Goal: Task Accomplishment & Management: Manage account settings

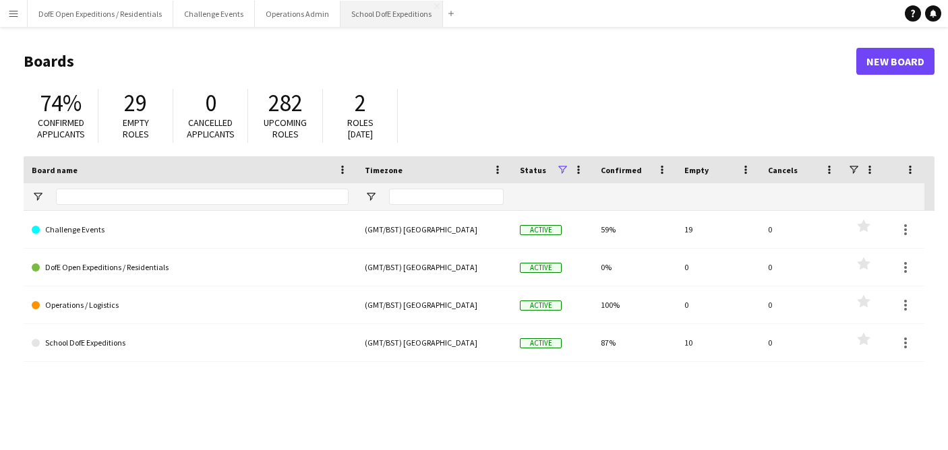
click at [369, 9] on button "School DofE Expeditions Close" at bounding box center [391, 14] width 102 height 26
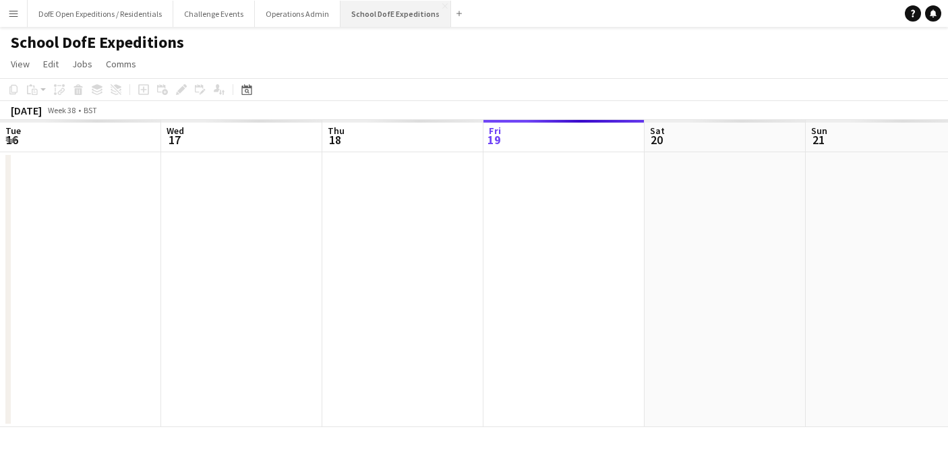
scroll to position [0, 322]
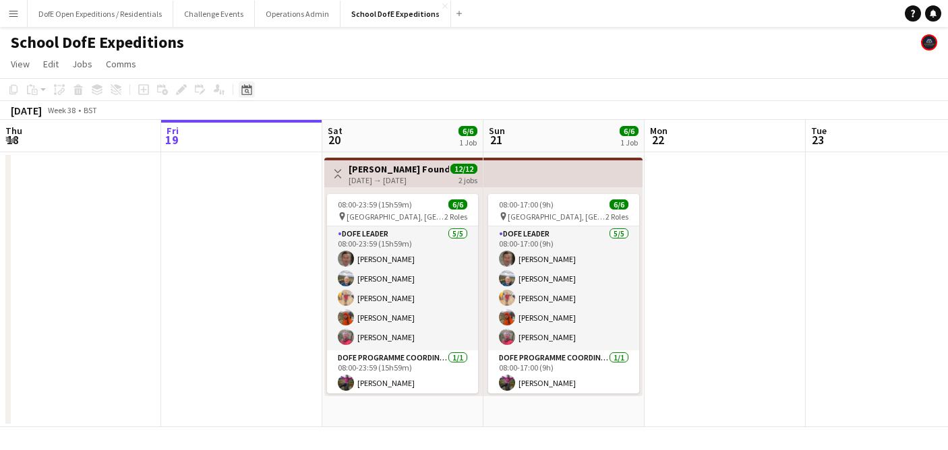
click at [245, 88] on icon "Date picker" at bounding box center [246, 89] width 11 height 11
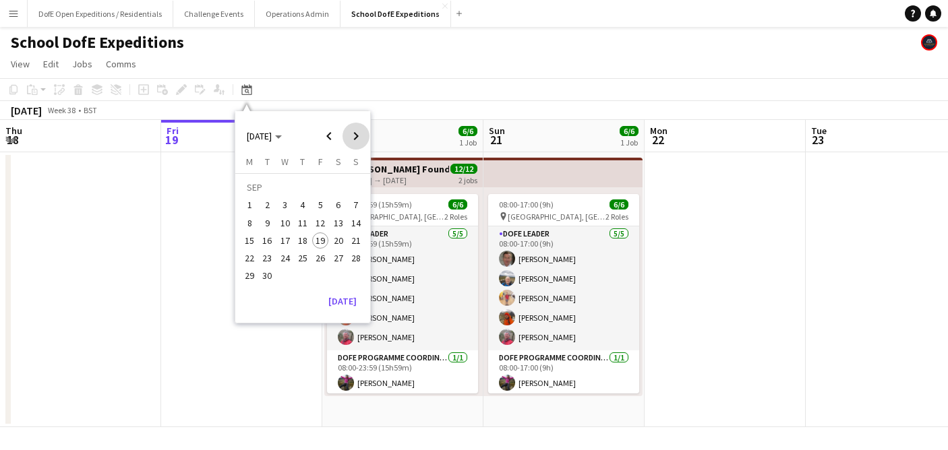
click at [351, 134] on span "Next month" at bounding box center [355, 136] width 27 height 27
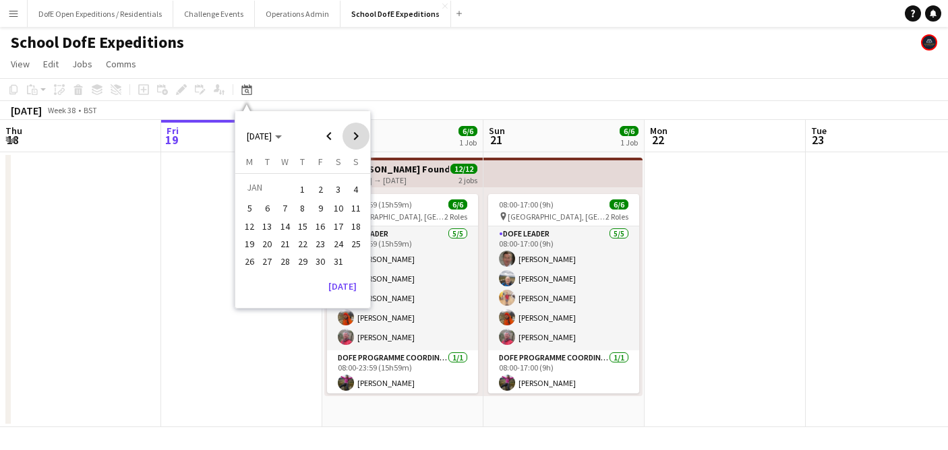
click at [351, 134] on span "Next month" at bounding box center [355, 136] width 27 height 27
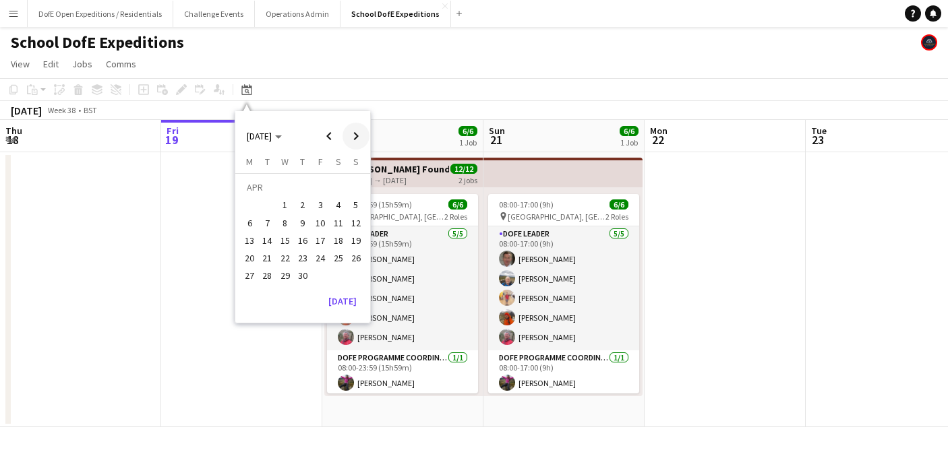
click at [351, 134] on span "Next month" at bounding box center [355, 136] width 27 height 27
click at [245, 244] on span "13" at bounding box center [249, 241] width 16 height 16
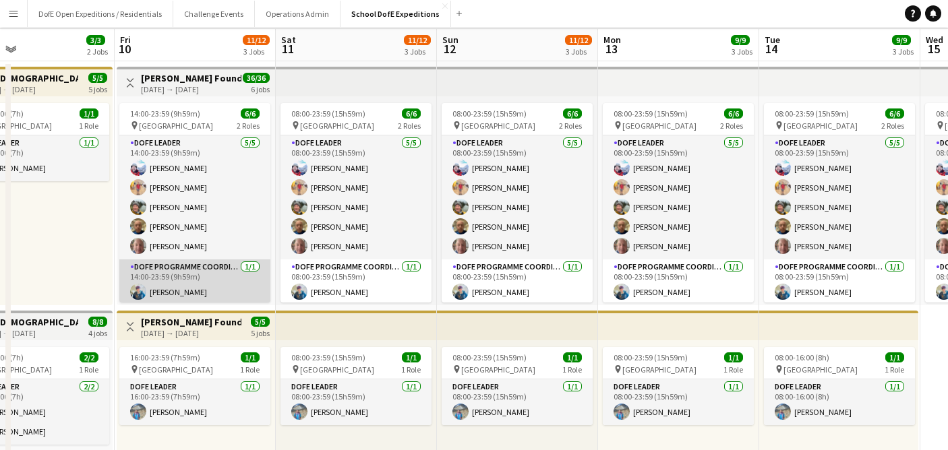
scroll to position [0, 0]
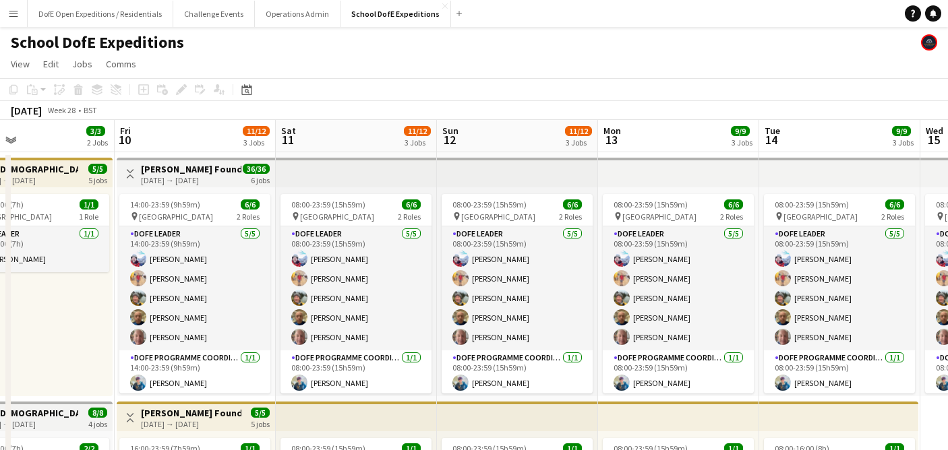
click at [189, 175] on div "[DATE] → [DATE]" at bounding box center [191, 180] width 100 height 10
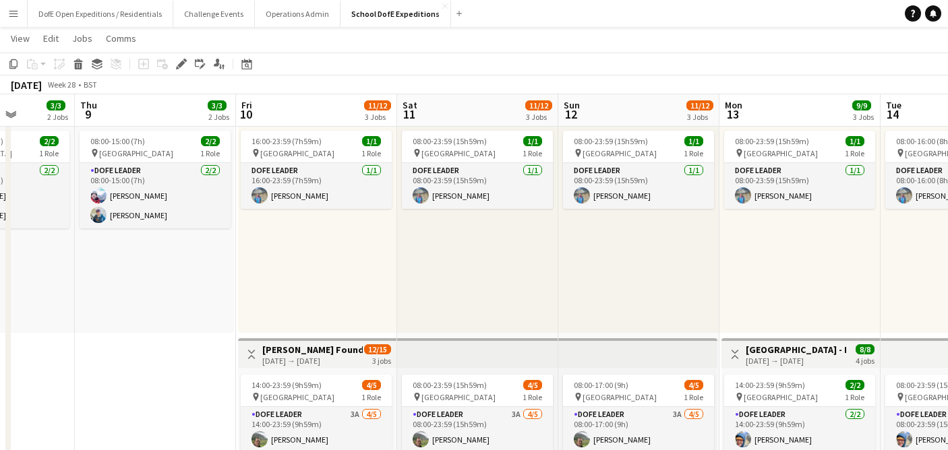
scroll to position [438, 0]
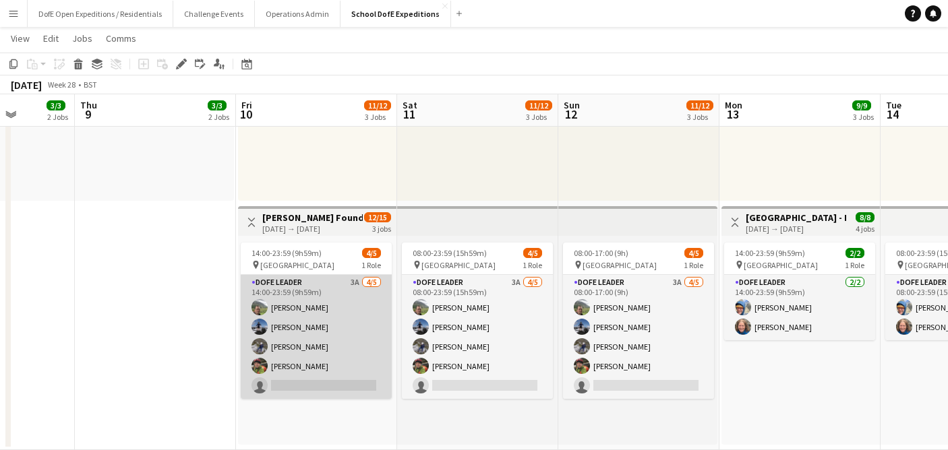
click at [339, 328] on app-card-role "DofE Leader 3A [DATE] 14:00-23:59 (9h59m) [PERSON_NAME] [PERSON_NAME] [PERSON_N…" at bounding box center [316, 337] width 151 height 124
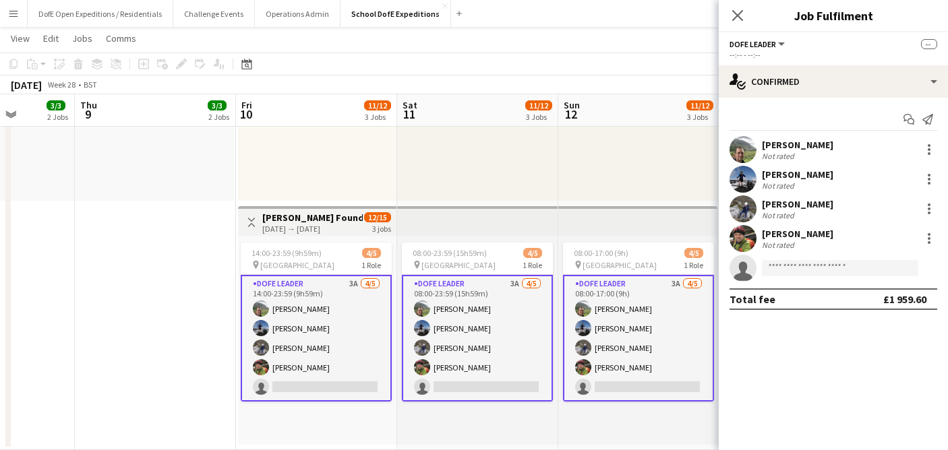
scroll to position [3, 0]
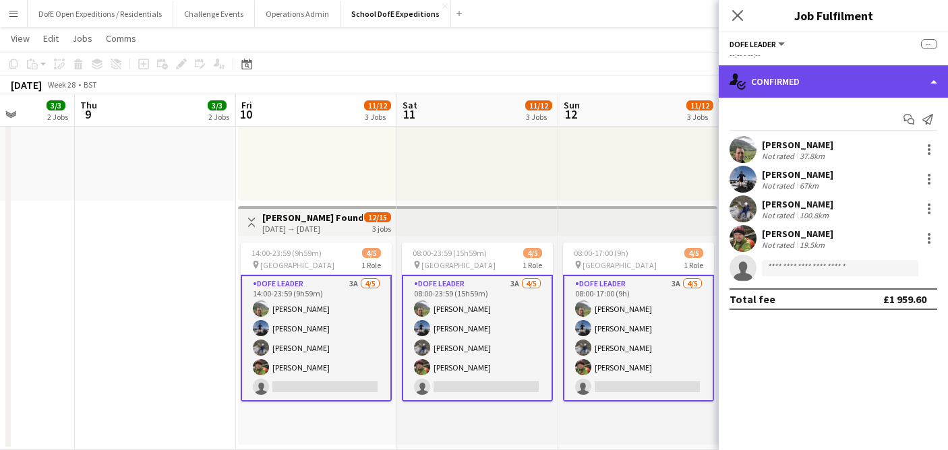
click at [792, 86] on div "single-neutral-actions-check-2 Confirmed" at bounding box center [833, 81] width 229 height 32
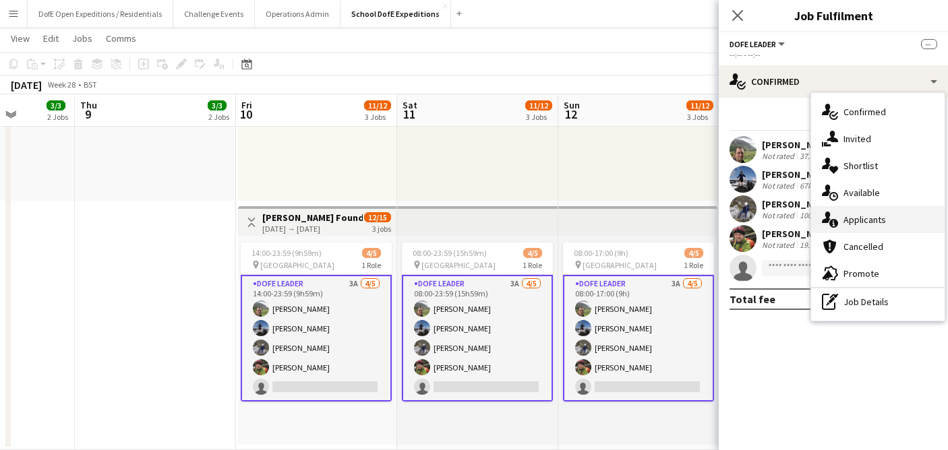
click at [835, 218] on icon "single-neutral-actions-information" at bounding box center [830, 220] width 16 height 16
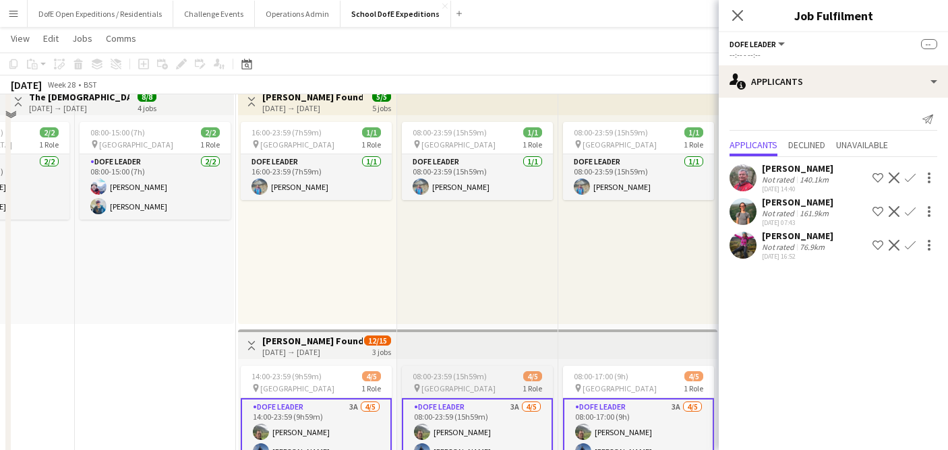
scroll to position [438, 0]
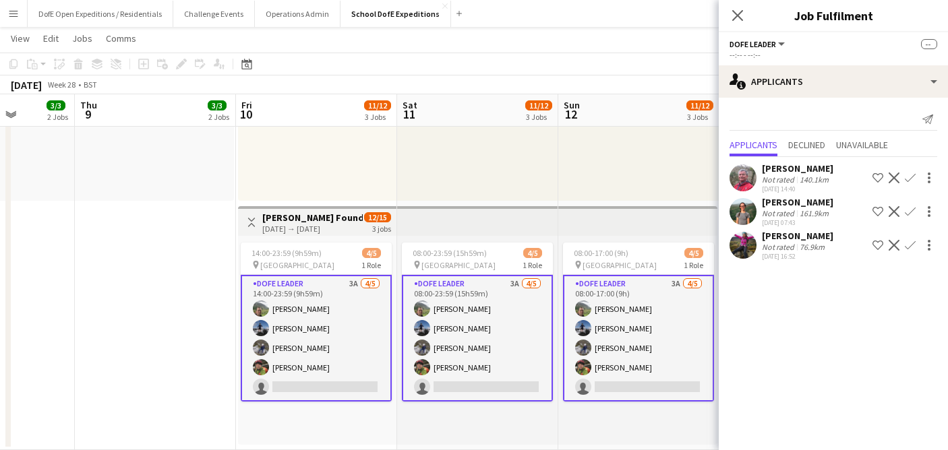
click at [911, 246] on app-icon "Confirm" at bounding box center [910, 245] width 11 height 11
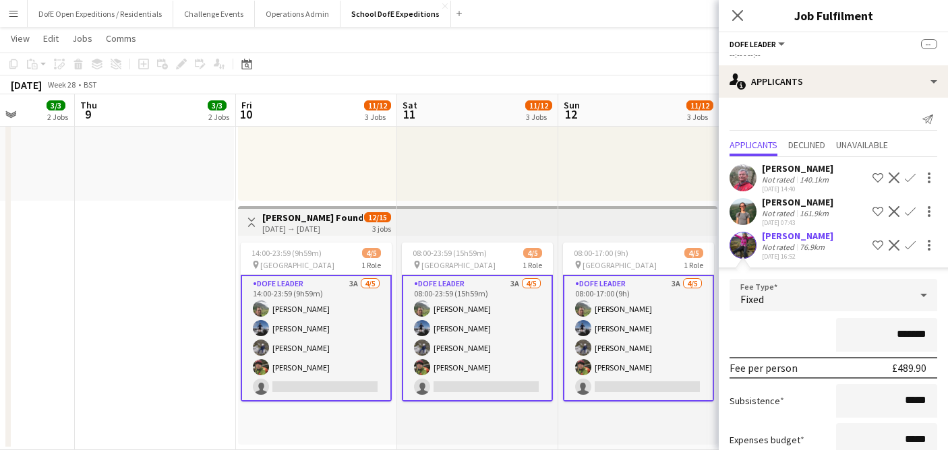
scroll to position [91, 0]
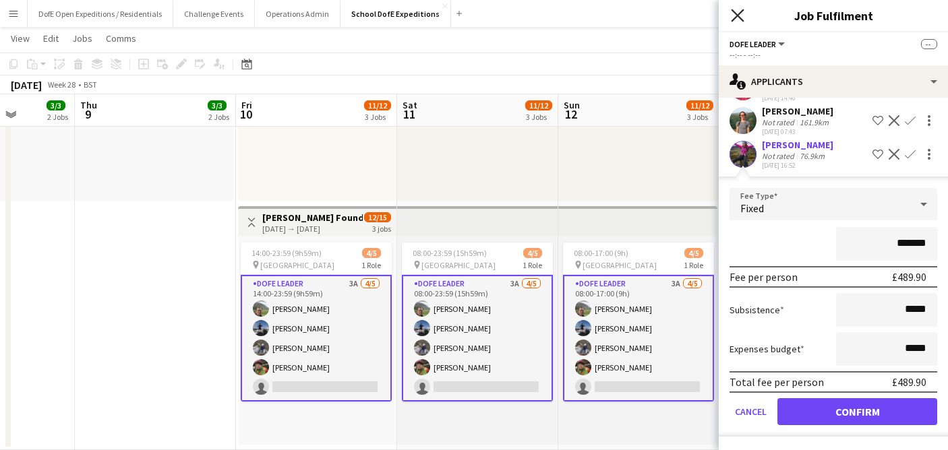
click at [736, 17] on icon at bounding box center [737, 15] width 13 height 13
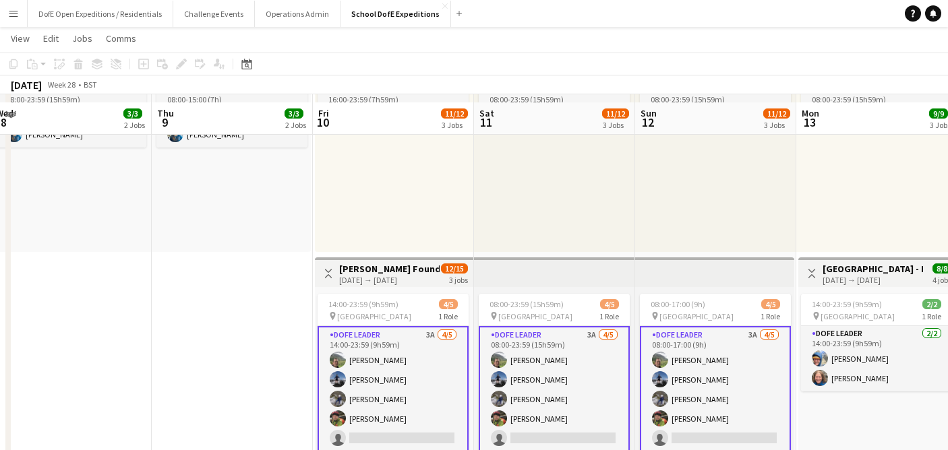
scroll to position [438, 0]
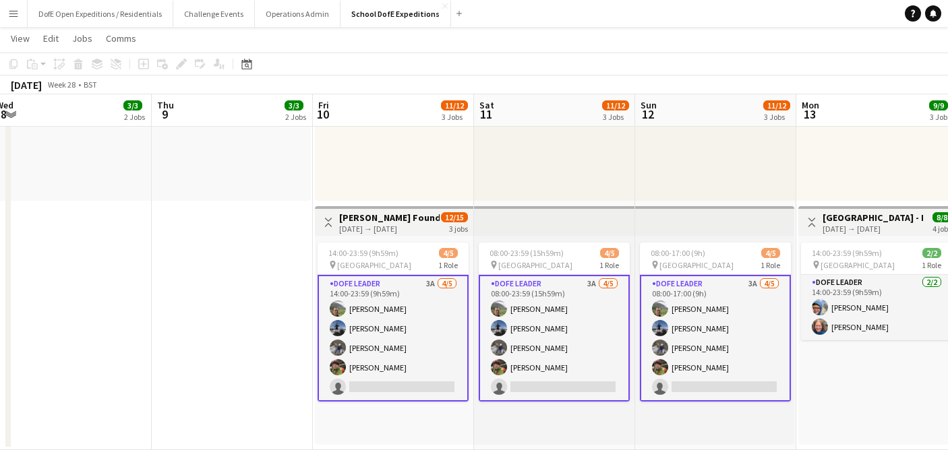
click at [378, 320] on app-card-role "DofE Leader 3A [DATE] 14:00-23:59 (9h59m) [PERSON_NAME] [PERSON_NAME] [PERSON_N…" at bounding box center [393, 338] width 151 height 127
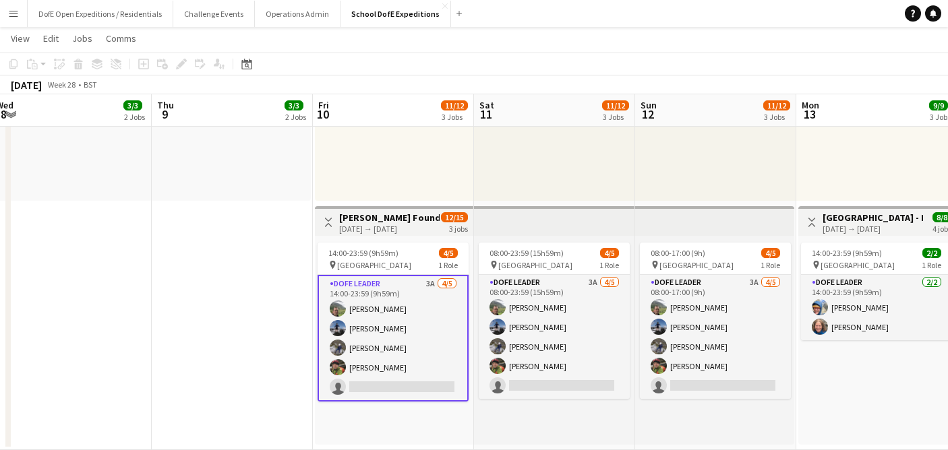
click at [376, 336] on app-card-role "DofE Leader 3A [DATE] 14:00-23:59 (9h59m) [PERSON_NAME] [PERSON_NAME] [PERSON_N…" at bounding box center [393, 338] width 151 height 127
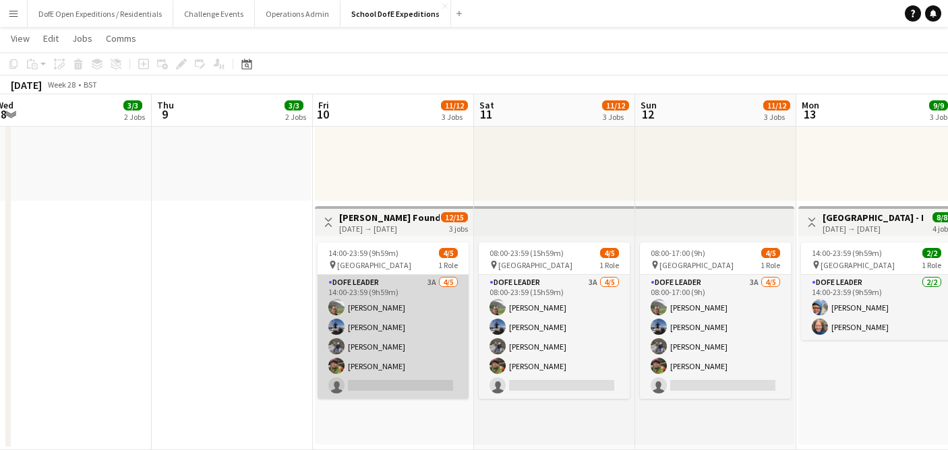
click at [376, 336] on app-card-role "DofE Leader 3A [DATE] 14:00-23:59 (9h59m) [PERSON_NAME] [PERSON_NAME] [PERSON_N…" at bounding box center [393, 337] width 151 height 124
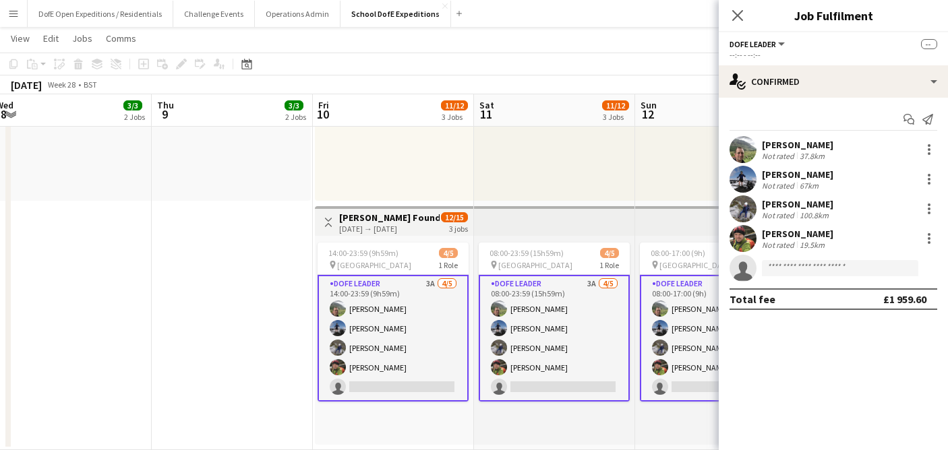
click at [782, 172] on div "[PERSON_NAME]" at bounding box center [797, 175] width 71 height 12
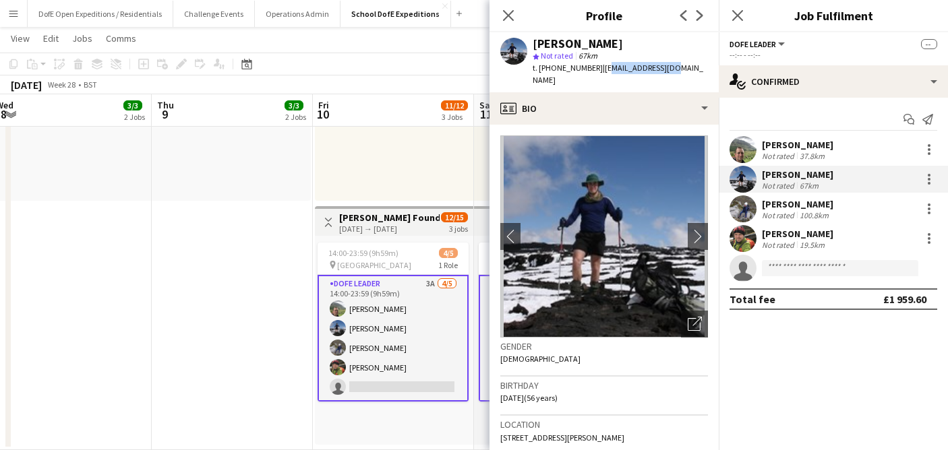
drag, startPoint x: 599, startPoint y: 69, endPoint x: 668, endPoint y: 69, distance: 69.4
click at [668, 69] on span "| [EMAIL_ADDRESS][DOMAIN_NAME]" at bounding box center [618, 74] width 171 height 22
drag, startPoint x: 597, startPoint y: 69, endPoint x: 691, endPoint y: 69, distance: 93.7
click at [691, 69] on span "| [EMAIL_ADDRESS][DOMAIN_NAME]" at bounding box center [618, 74] width 171 height 22
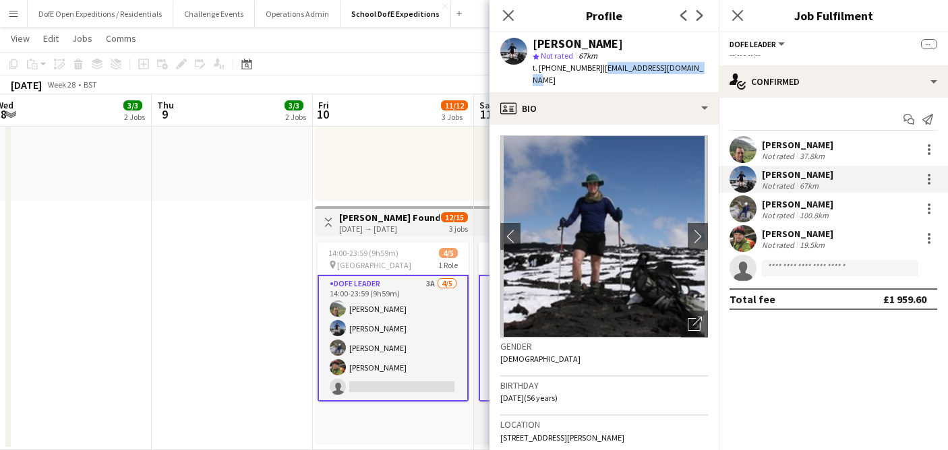
copy span "[EMAIL_ADDRESS][DOMAIN_NAME]"
click at [230, 363] on app-date-cell "08:00-15:00 (7h) 1/1 pin Lake District 1 Role DofE Leader [DATE] 08:00-15:00 (7…" at bounding box center [232, 82] width 161 height 738
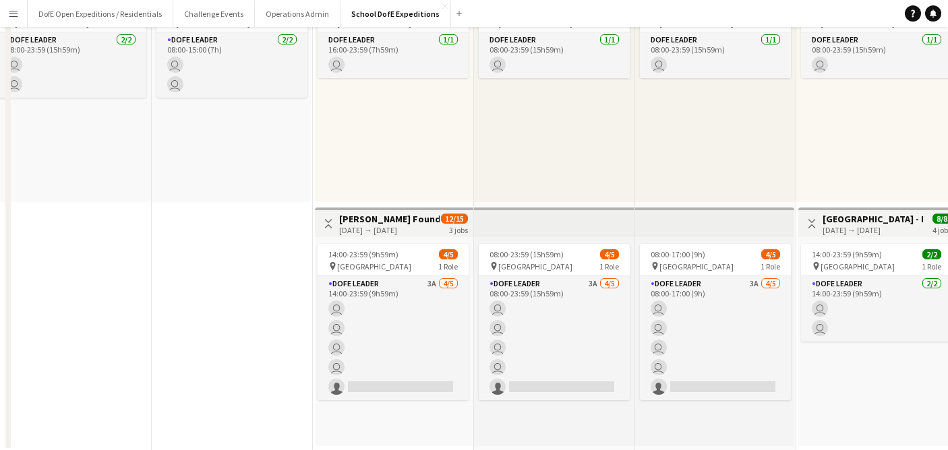
scroll to position [0, 0]
